Goal: Task Accomplishment & Management: Manage account settings

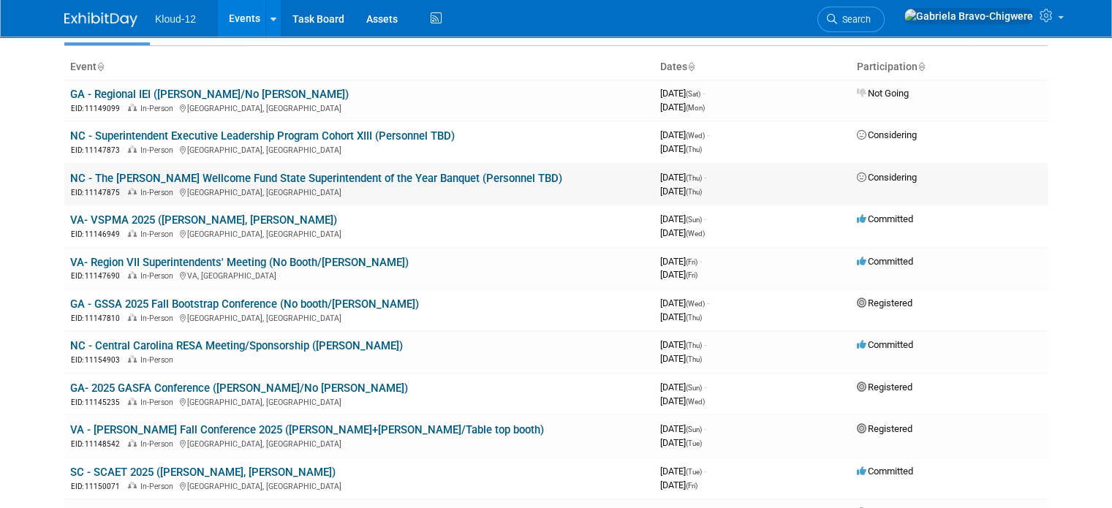
scroll to position [219, 0]
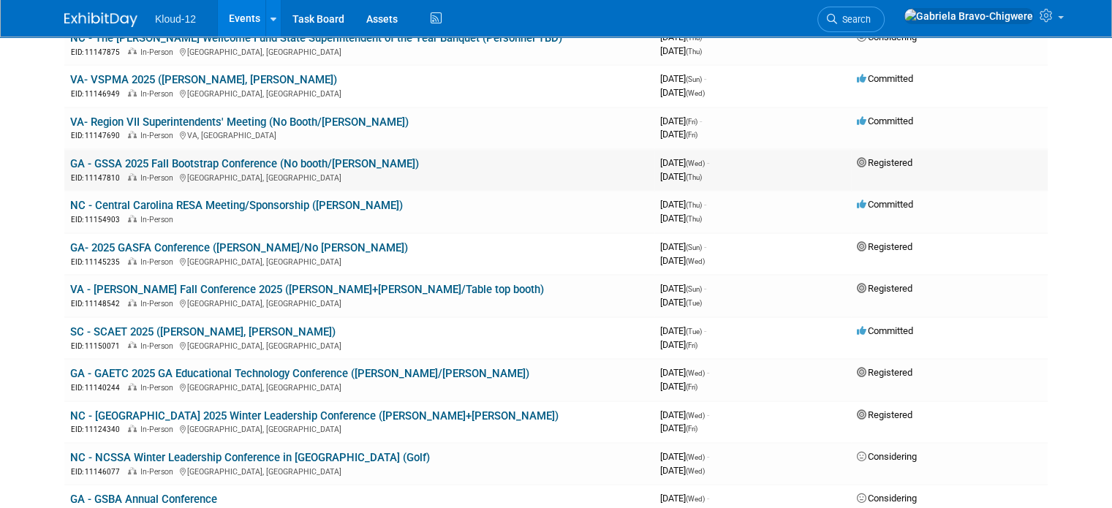
click at [149, 164] on link "GA - GSSA 2025 Fall Bootstrap Conference (No booth/[PERSON_NAME])" at bounding box center [244, 163] width 349 height 13
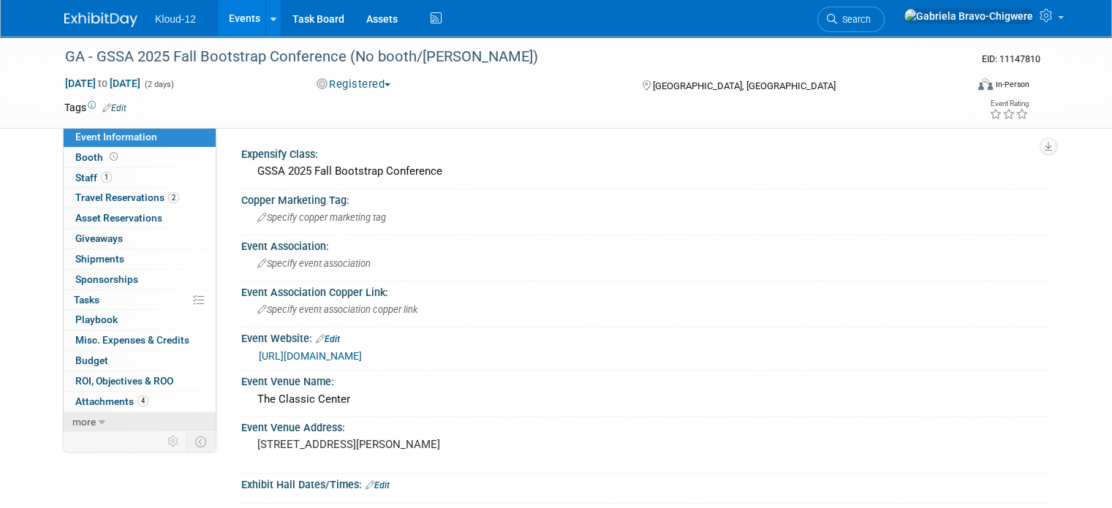
click at [99, 417] on icon at bounding box center [102, 422] width 7 height 10
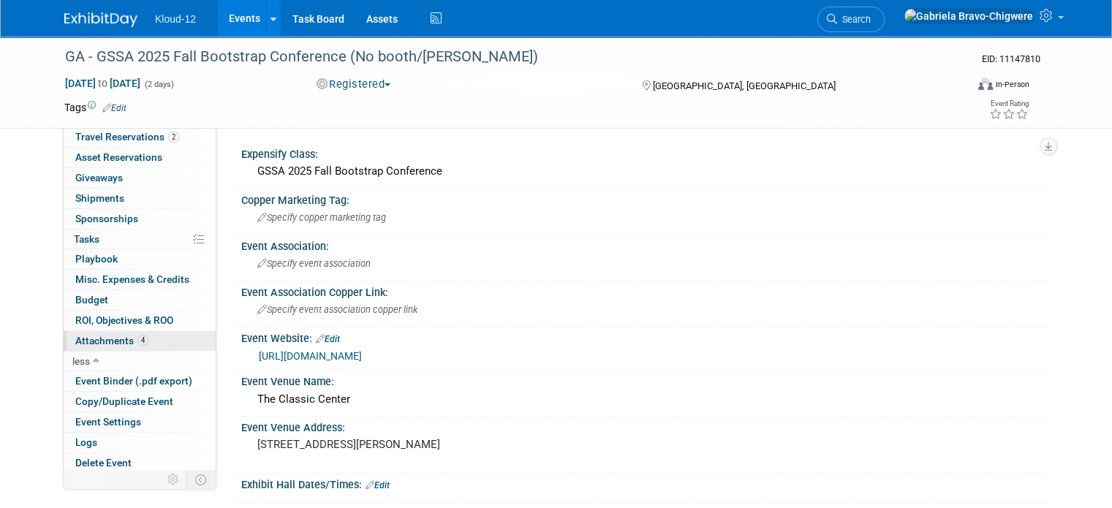
click at [97, 335] on span "Attachments 4" at bounding box center [111, 341] width 73 height 12
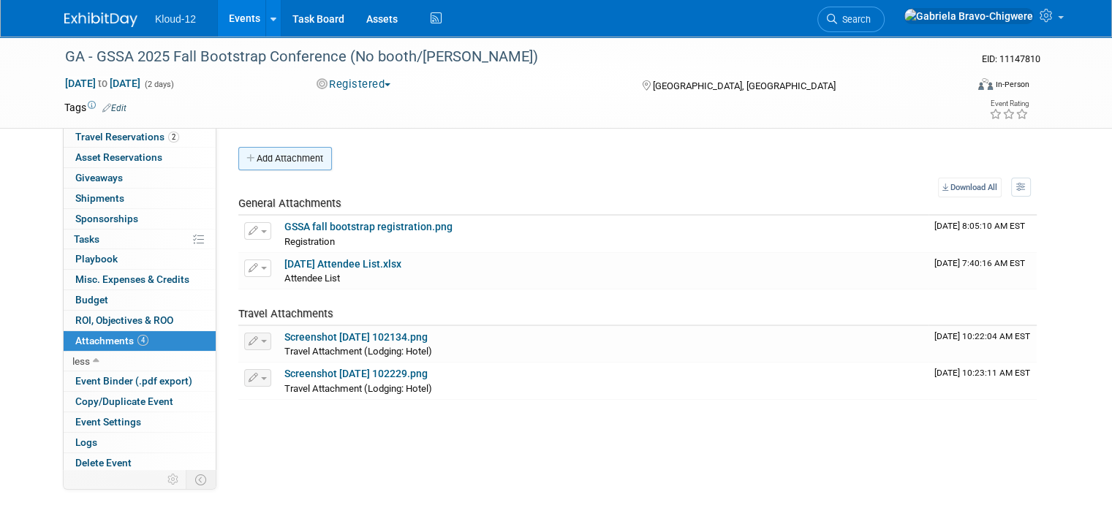
click at [282, 159] on button "Add Attachment" at bounding box center [285, 158] width 94 height 23
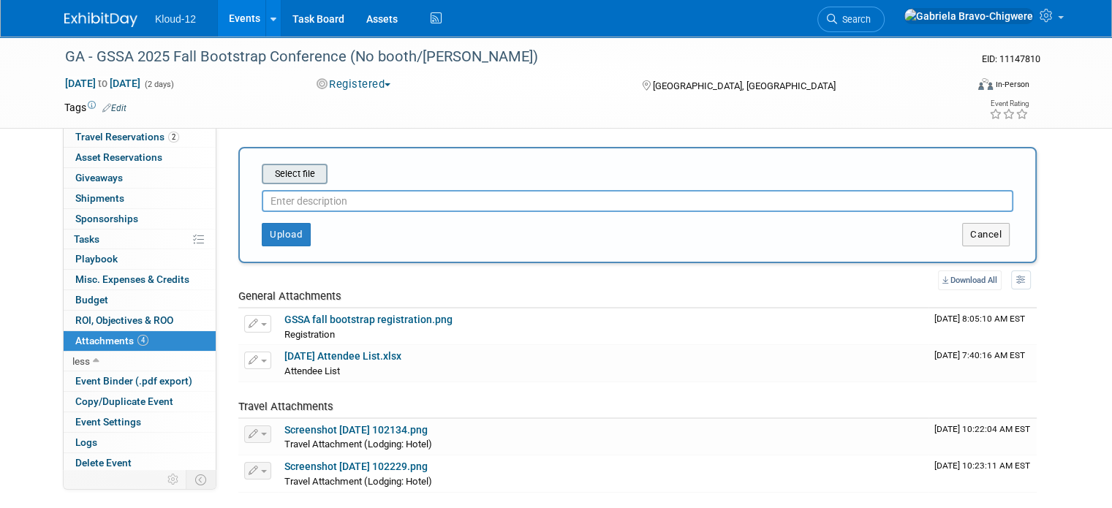
click at [287, 174] on input "file" at bounding box center [239, 174] width 174 height 18
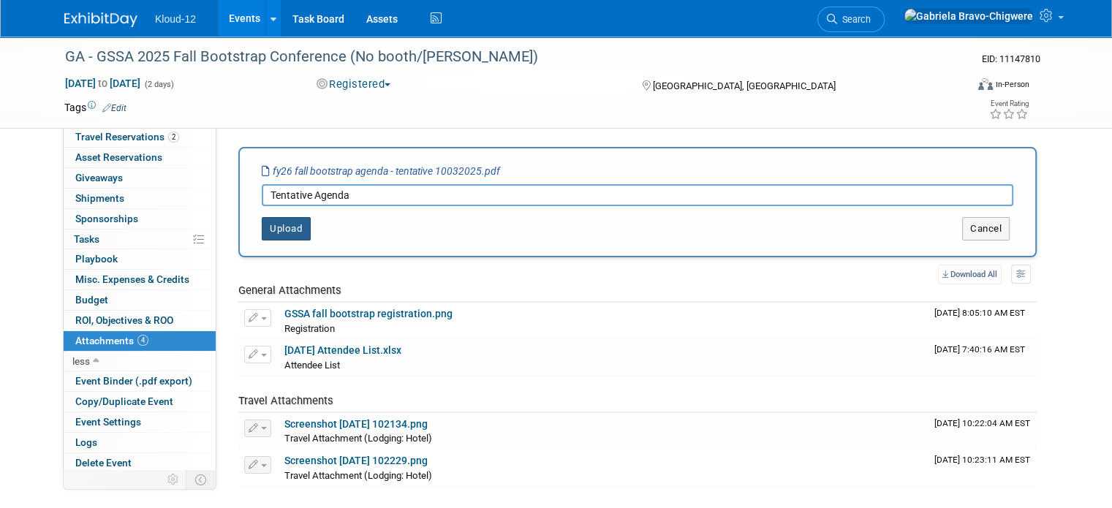
type input "Tentative Agenda"
click at [262, 230] on button "Upload" at bounding box center [286, 228] width 49 height 23
